Goal: Information Seeking & Learning: Learn about a topic

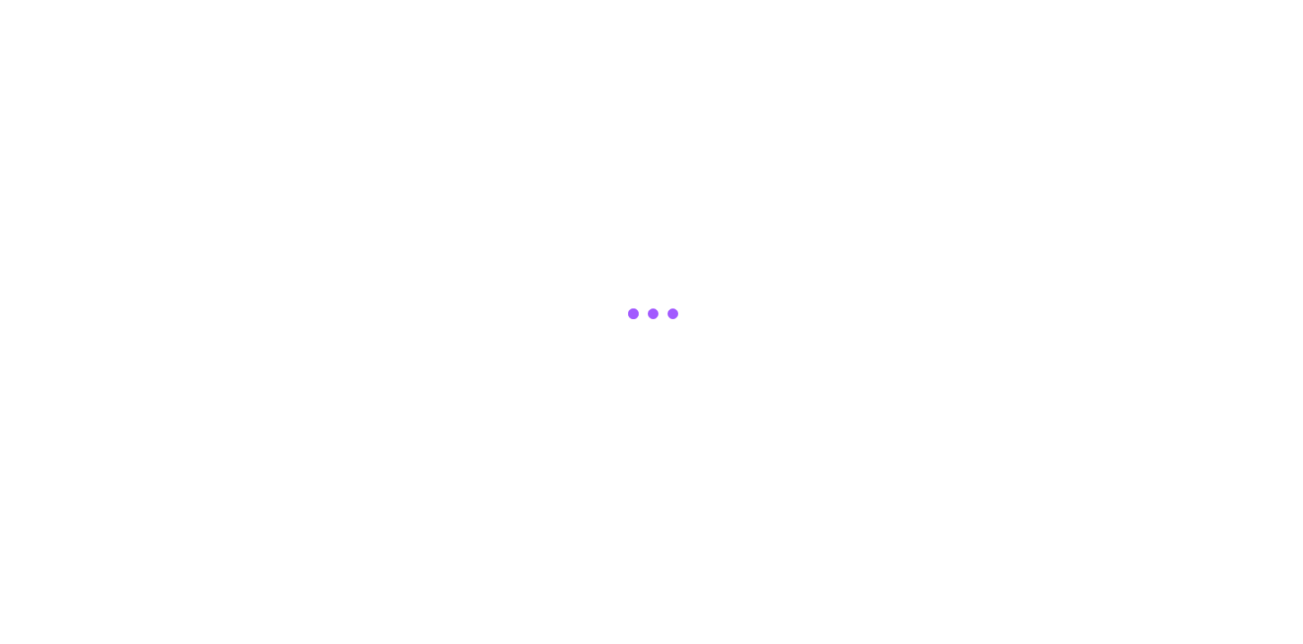
click at [551, 111] on div at bounding box center [651, 322] width 1303 height 644
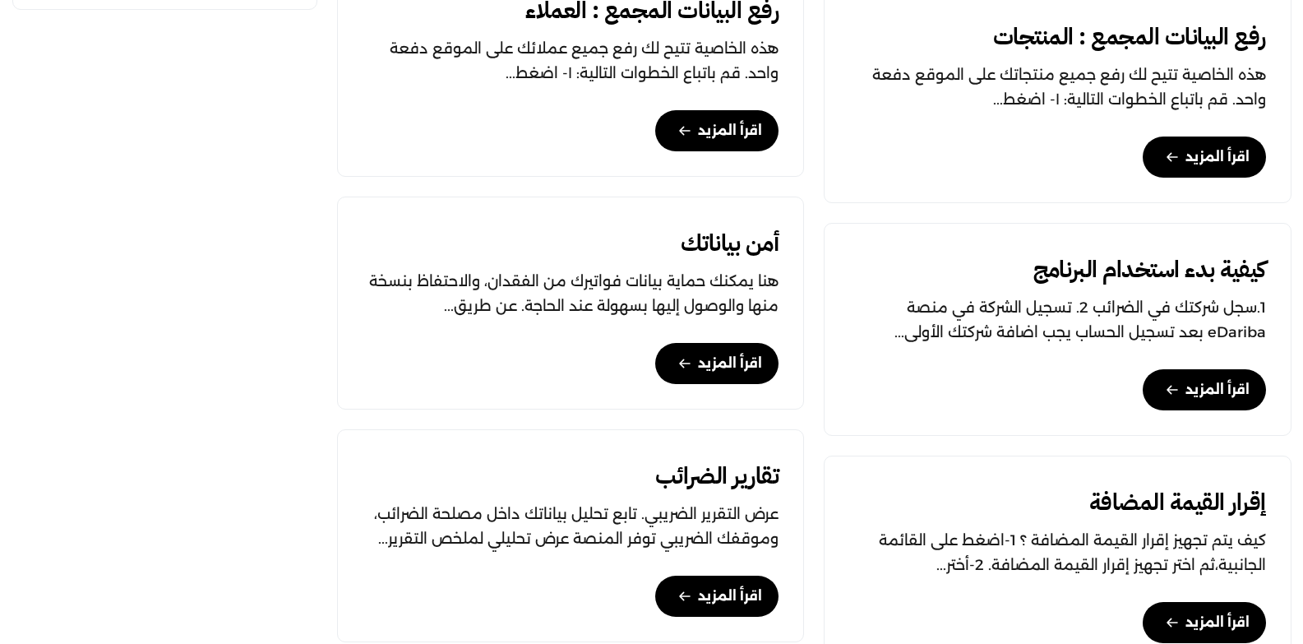
scroll to position [1398, 0]
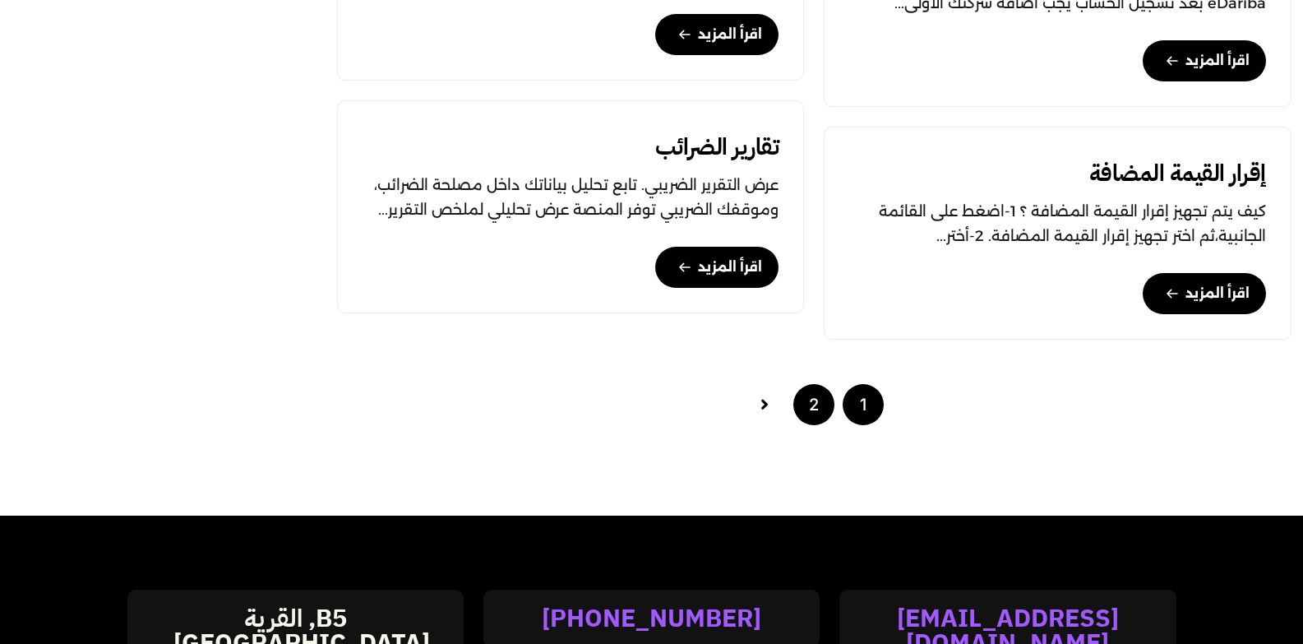
click at [812, 425] on link "2" at bounding box center [813, 404] width 41 height 41
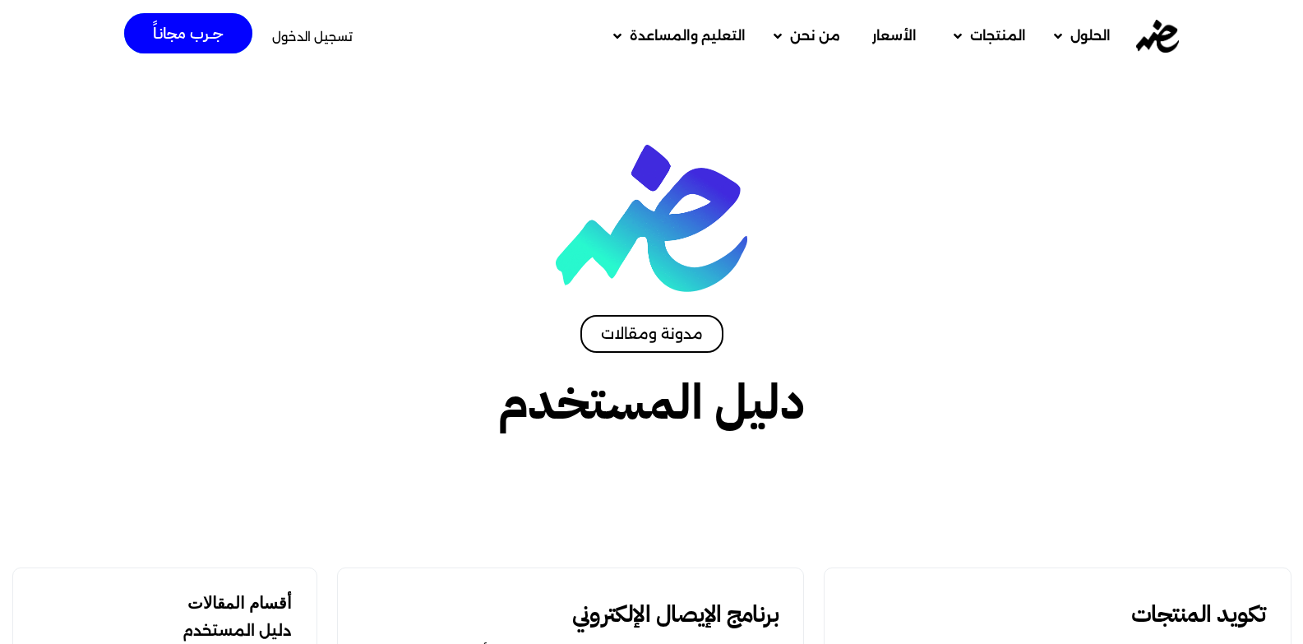
click at [1173, 37] on img at bounding box center [1157, 36] width 43 height 33
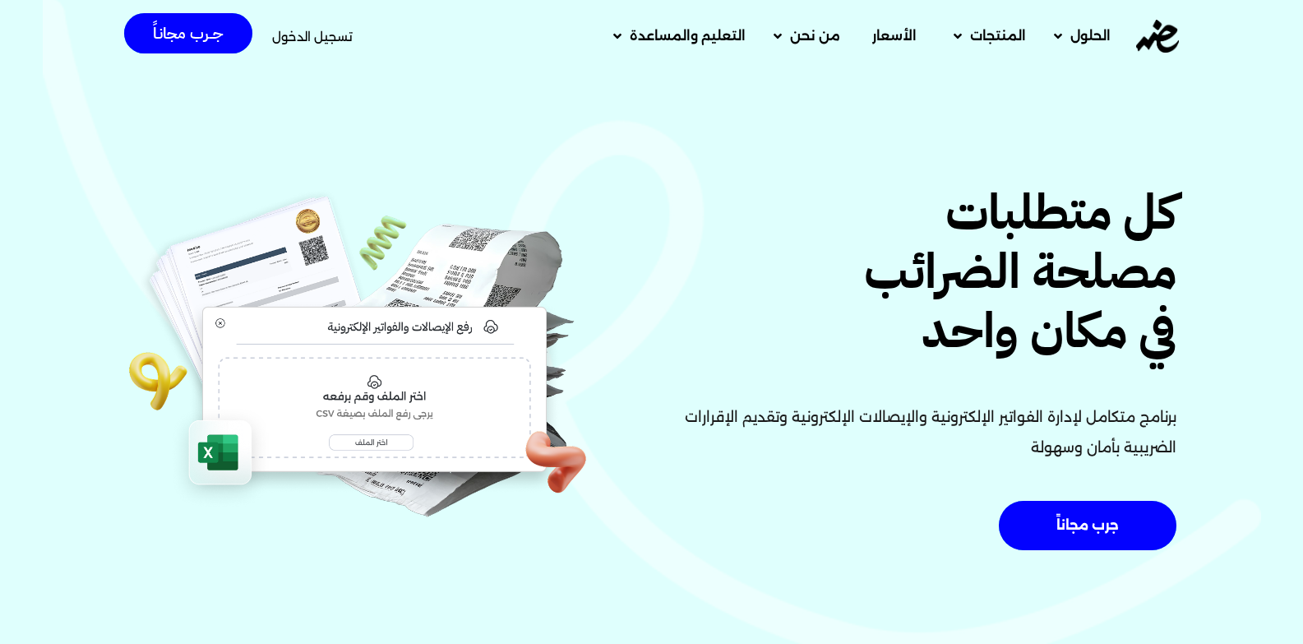
click at [373, 445] on img at bounding box center [357, 355] width 461 height 344
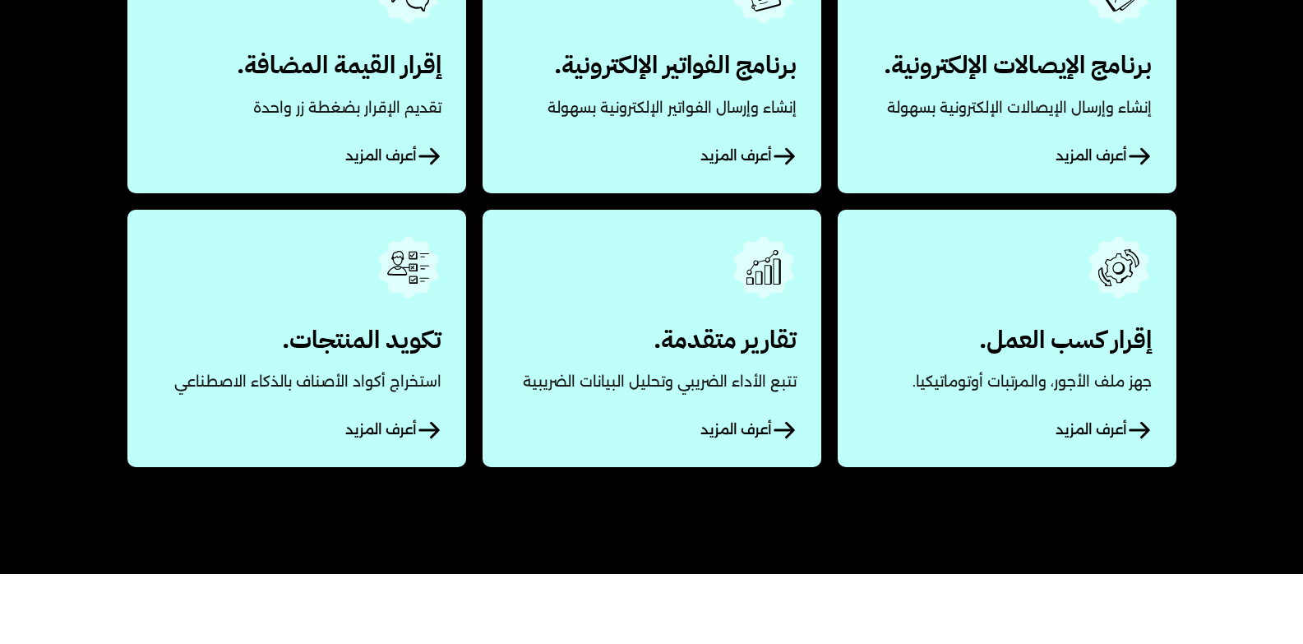
scroll to position [822, 0]
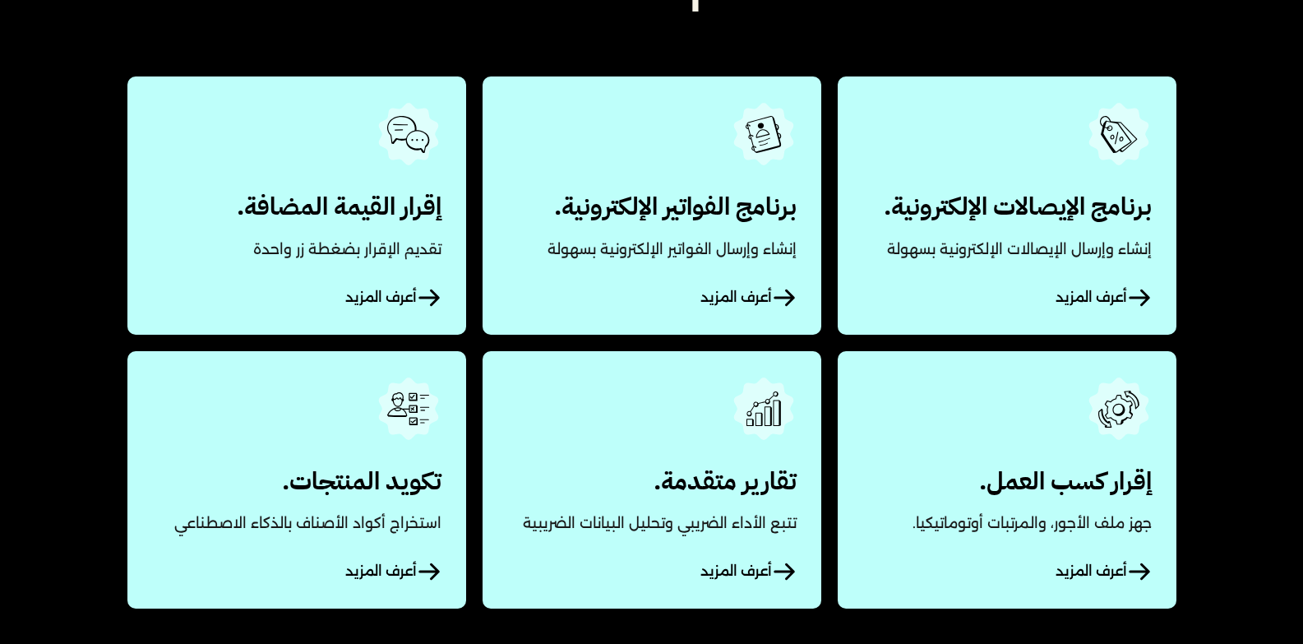
click at [740, 310] on span "أعرف المزيد" at bounding box center [747, 297] width 95 height 25
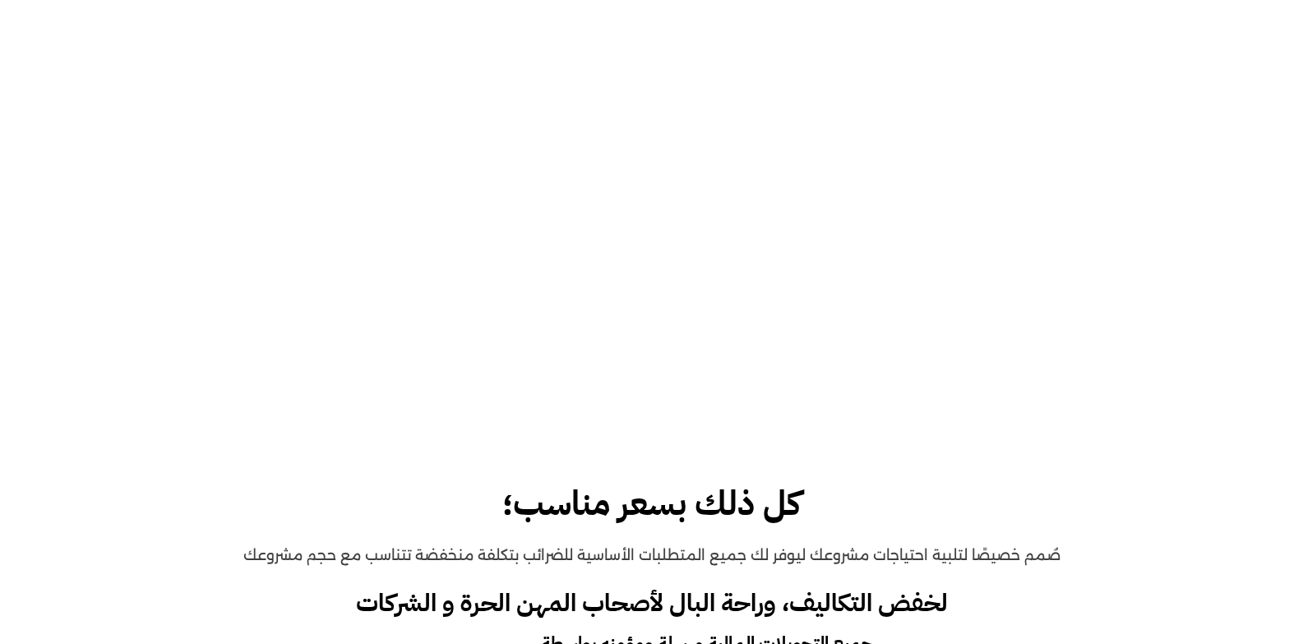
scroll to position [5755, 0]
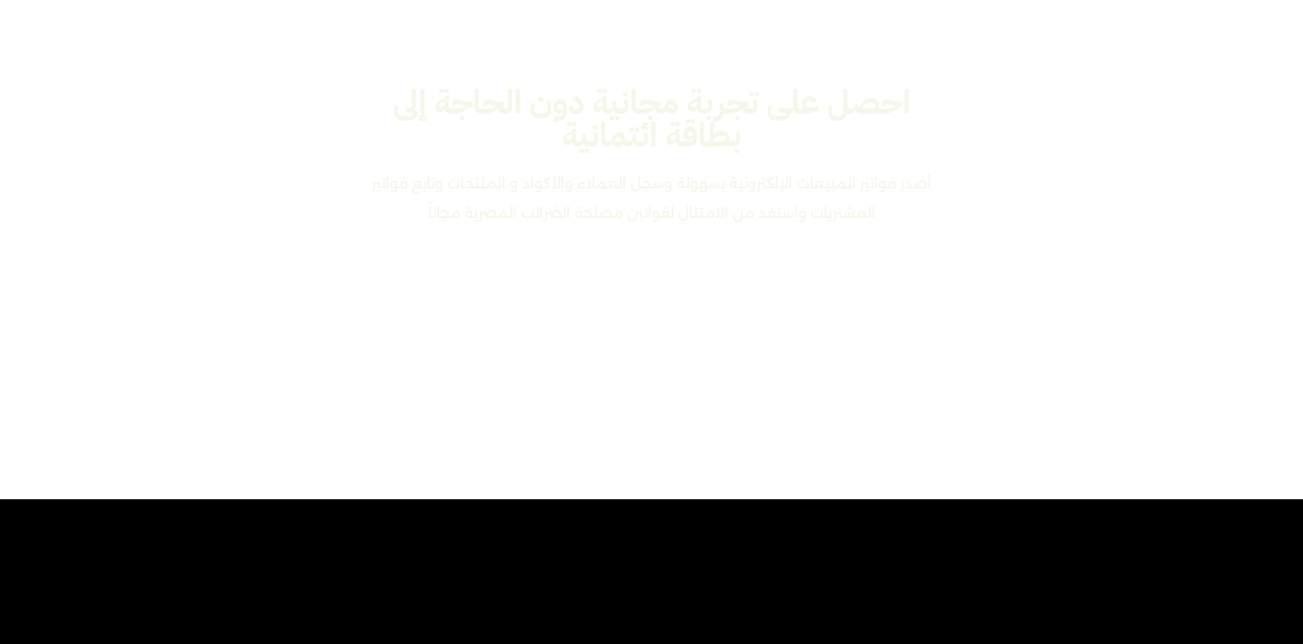
scroll to position [7810, 0]
